Goal: Information Seeking & Learning: Find specific fact

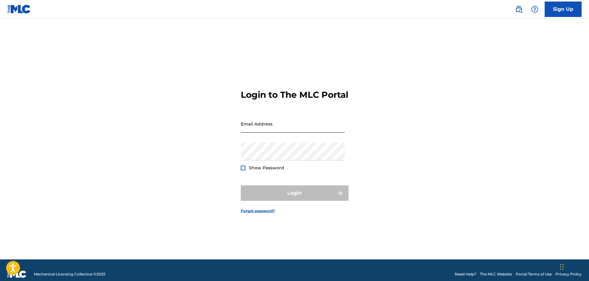
click at [253, 132] on input "Email Address" at bounding box center [293, 124] width 104 height 18
type input "[EMAIL_ADDRESS][DOMAIN_NAME]"
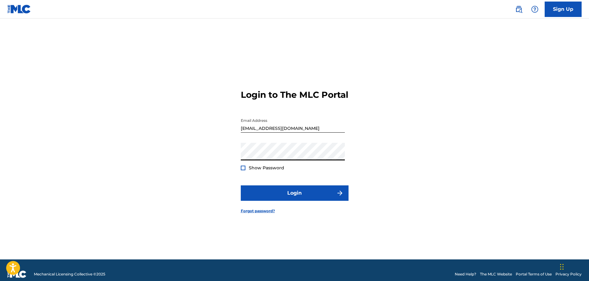
click at [241, 185] on button "Login" at bounding box center [295, 192] width 108 height 15
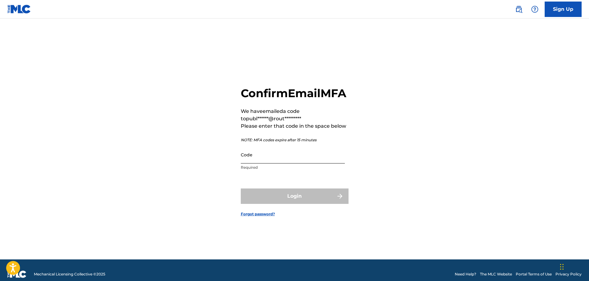
click at [263, 163] on input "Code" at bounding box center [293, 155] width 104 height 18
click at [275, 163] on input "Code" at bounding box center [293, 155] width 104 height 18
click at [277, 163] on input "Code" at bounding box center [293, 155] width 104 height 18
paste input "393922"
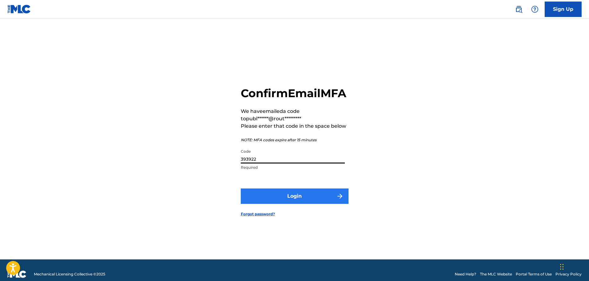
type input "393922"
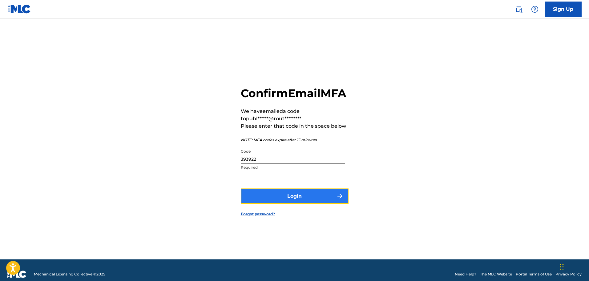
click at [291, 204] on button "Login" at bounding box center [295, 195] width 108 height 15
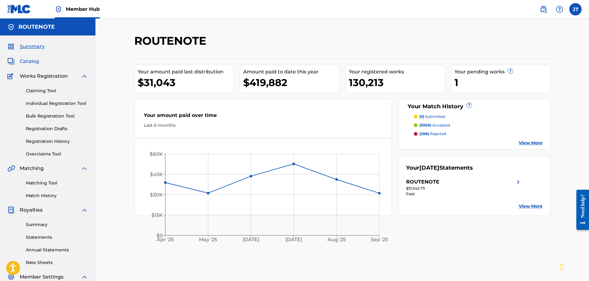
click at [22, 59] on span "Catalog" at bounding box center [29, 61] width 19 height 7
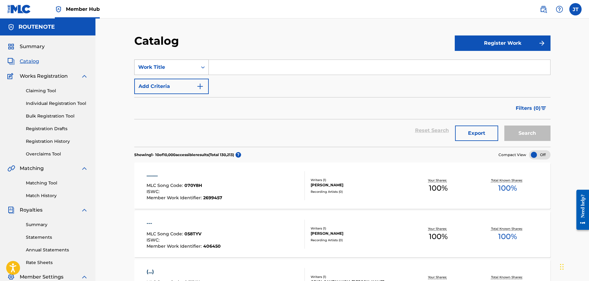
click at [195, 68] on div "Work Title" at bounding box center [166, 67] width 63 height 12
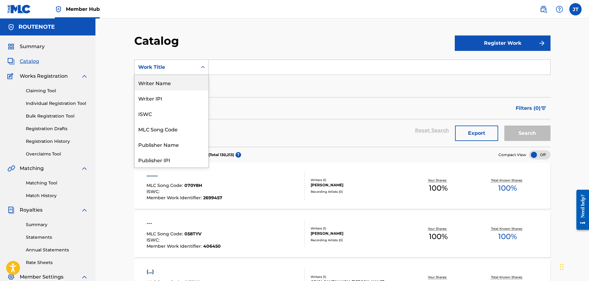
click at [163, 80] on div "Writer Name" at bounding box center [172, 82] width 74 height 15
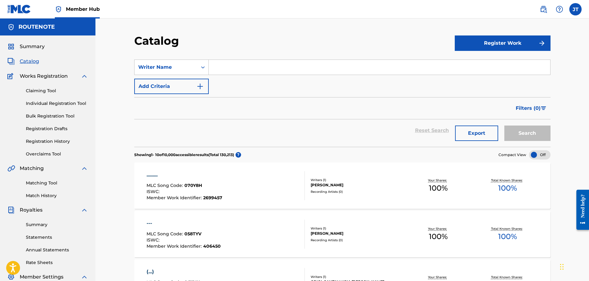
click at [235, 65] on input "Search Form" at bounding box center [380, 67] width 342 height 15
paste input "[PERSON_NAME] [PERSON_NAME] [PERSON_NAME] [PERSON_NAME] [PERSON_NAME] [PERSON_N…"
type input "[PERSON_NAME] [PERSON_NAME] [PERSON_NAME] [PERSON_NAME] [PERSON_NAME] [PERSON_N…"
click at [247, 67] on input "Search Form" at bounding box center [380, 67] width 342 height 15
paste input "[PERSON_NAME]"
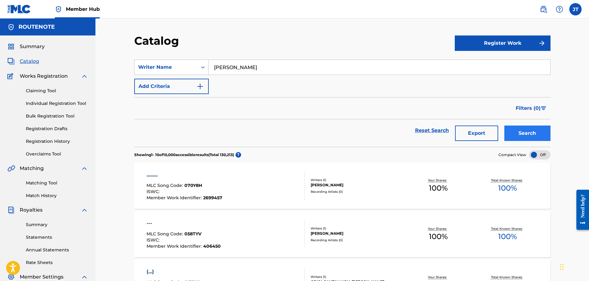
type input "[PERSON_NAME]"
click at [538, 132] on button "Search" at bounding box center [528, 132] width 46 height 15
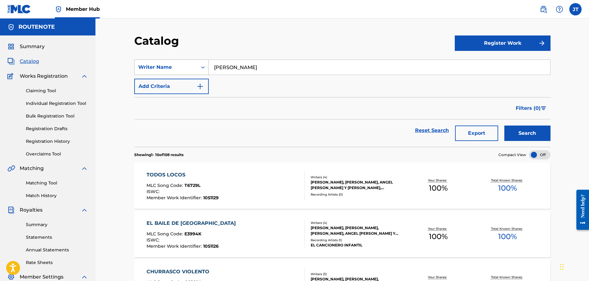
click at [208, 71] on div "Search Form" at bounding box center [203, 67] width 11 height 11
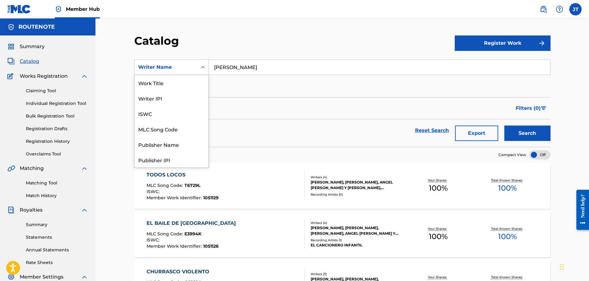
scroll to position [92, 0]
click at [159, 148] on div "ISRC" at bounding box center [172, 143] width 74 height 15
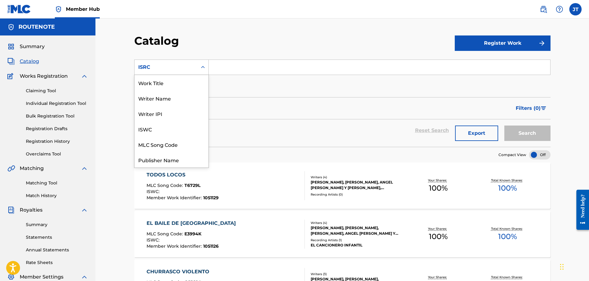
click at [176, 70] on div "ISRC" at bounding box center [165, 66] width 55 height 7
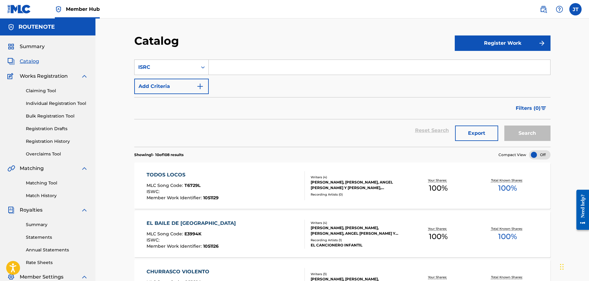
click at [238, 66] on input "Search Form" at bounding box center [380, 67] width 342 height 15
paste input "GBSMU3346701 GBSMU3346702 GBSMU3346703 GBSMU3346704 GBSMU3346705 GBSMU3346764 G…"
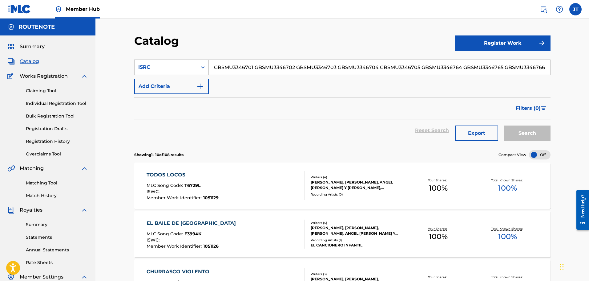
scroll to position [0, 122]
type input "GBSMU3346701 GBSMU3346702 GBSMU3346703 GBSMU3346704 GBSMU3346705 GBSMU3346764 G…"
click at [526, 131] on button "Search" at bounding box center [528, 132] width 46 height 15
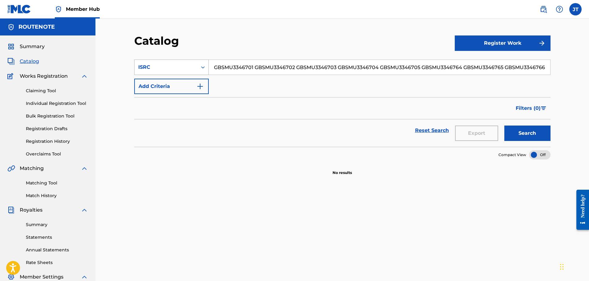
click at [185, 67] on div "ISRC" at bounding box center [165, 66] width 55 height 7
click at [167, 82] on div "Work Title" at bounding box center [172, 82] width 74 height 15
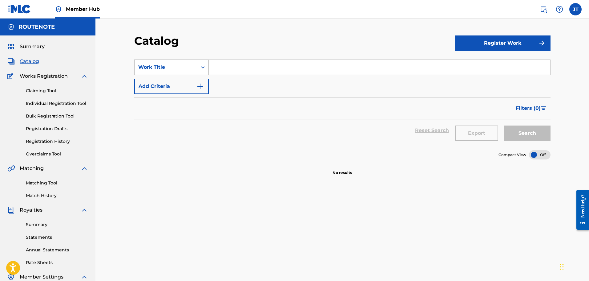
click at [203, 68] on icon "Search Form" at bounding box center [203, 67] width 6 height 6
